Goal: Task Accomplishment & Management: Use online tool/utility

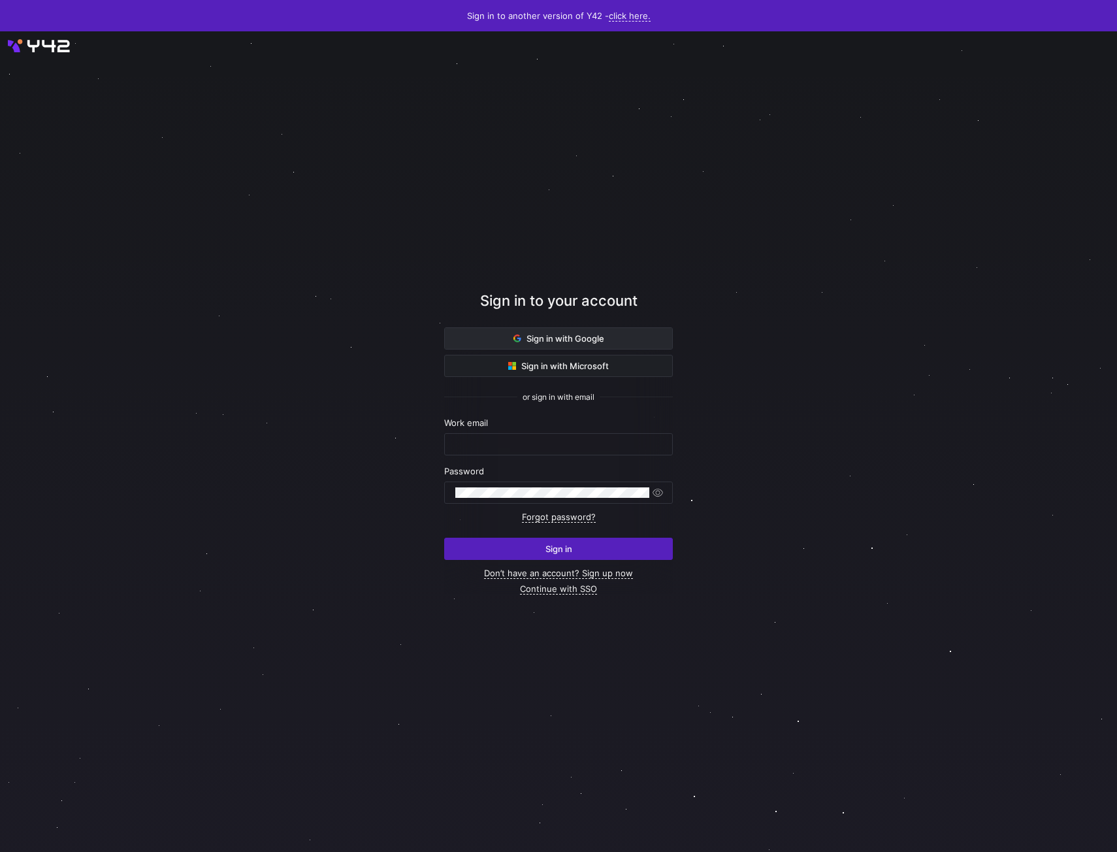
click at [495, 341] on span at bounding box center [558, 338] width 227 height 21
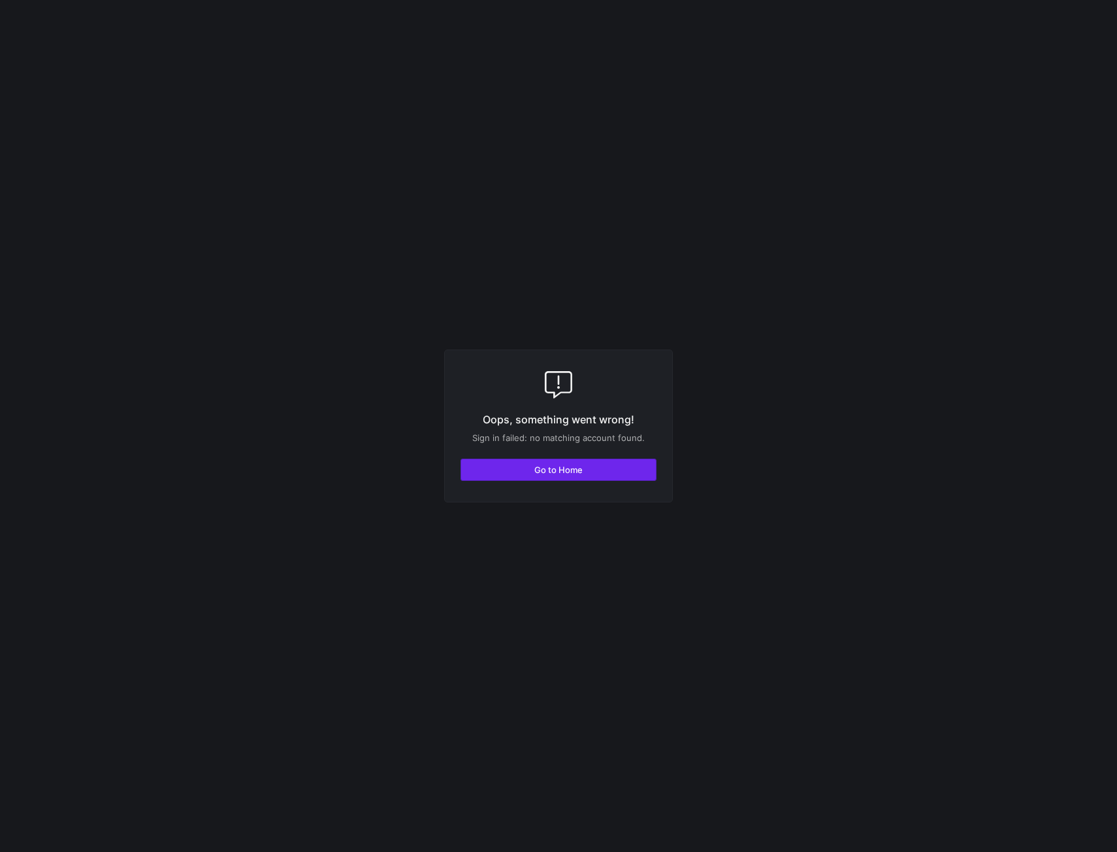
click at [531, 466] on span "button" at bounding box center [558, 469] width 195 height 21
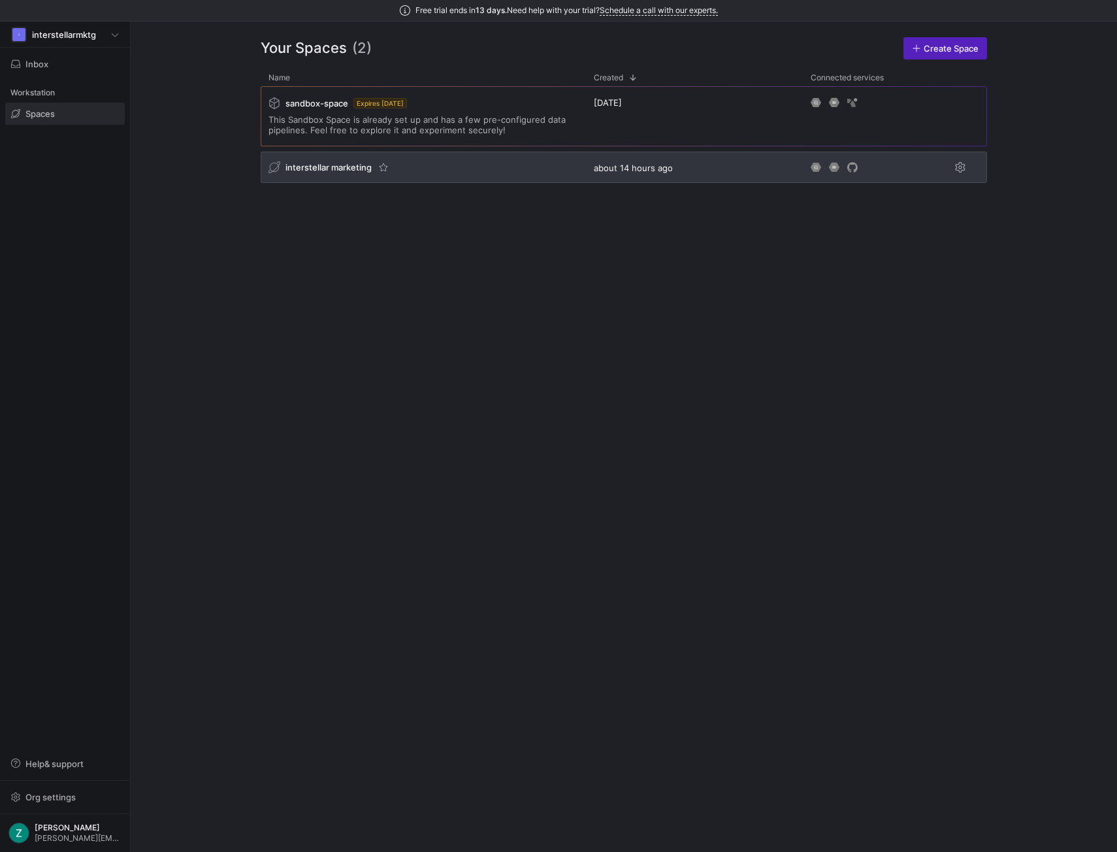
click at [504, 167] on div "interstellar marketing" at bounding box center [423, 167] width 325 height 31
click at [527, 176] on div "interstellar marketing" at bounding box center [423, 167] width 325 height 31
